Goal: Download file/media

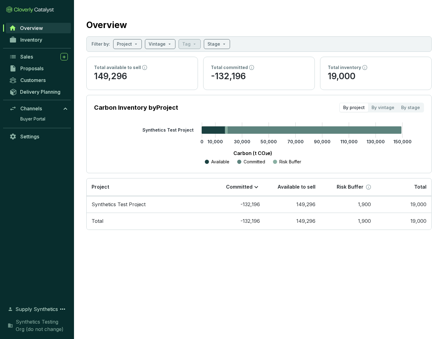
click at [39, 69] on span "Proposals" at bounding box center [31, 68] width 23 height 6
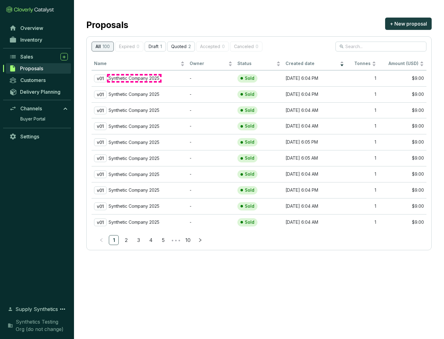
click at [134, 78] on p "Synthetic Company 2025" at bounding box center [134, 79] width 51 height 6
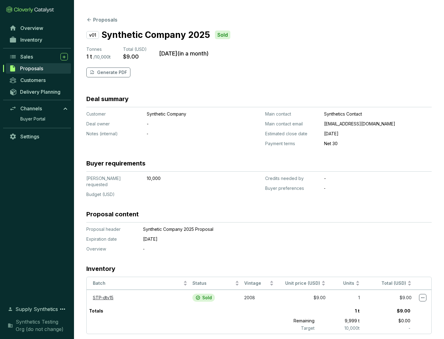
click at [111, 73] on p "Generate PDF" at bounding box center [112, 72] width 30 height 6
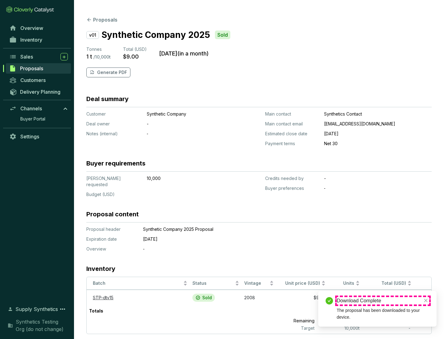
click at [383, 301] on div "Download Complete" at bounding box center [383, 300] width 93 height 7
